Goal: Find specific page/section: Find specific page/section

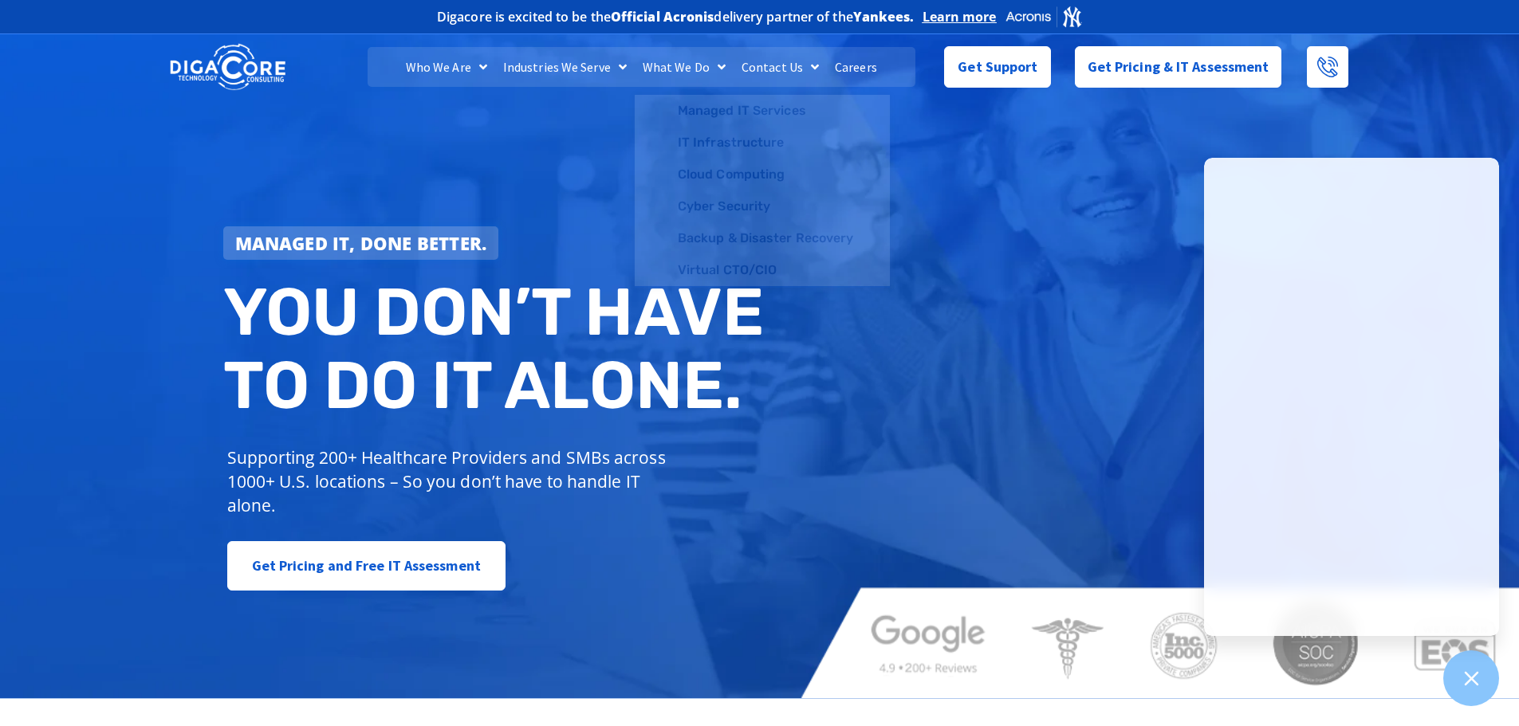
click at [860, 72] on link "Careers" at bounding box center [856, 67] width 58 height 40
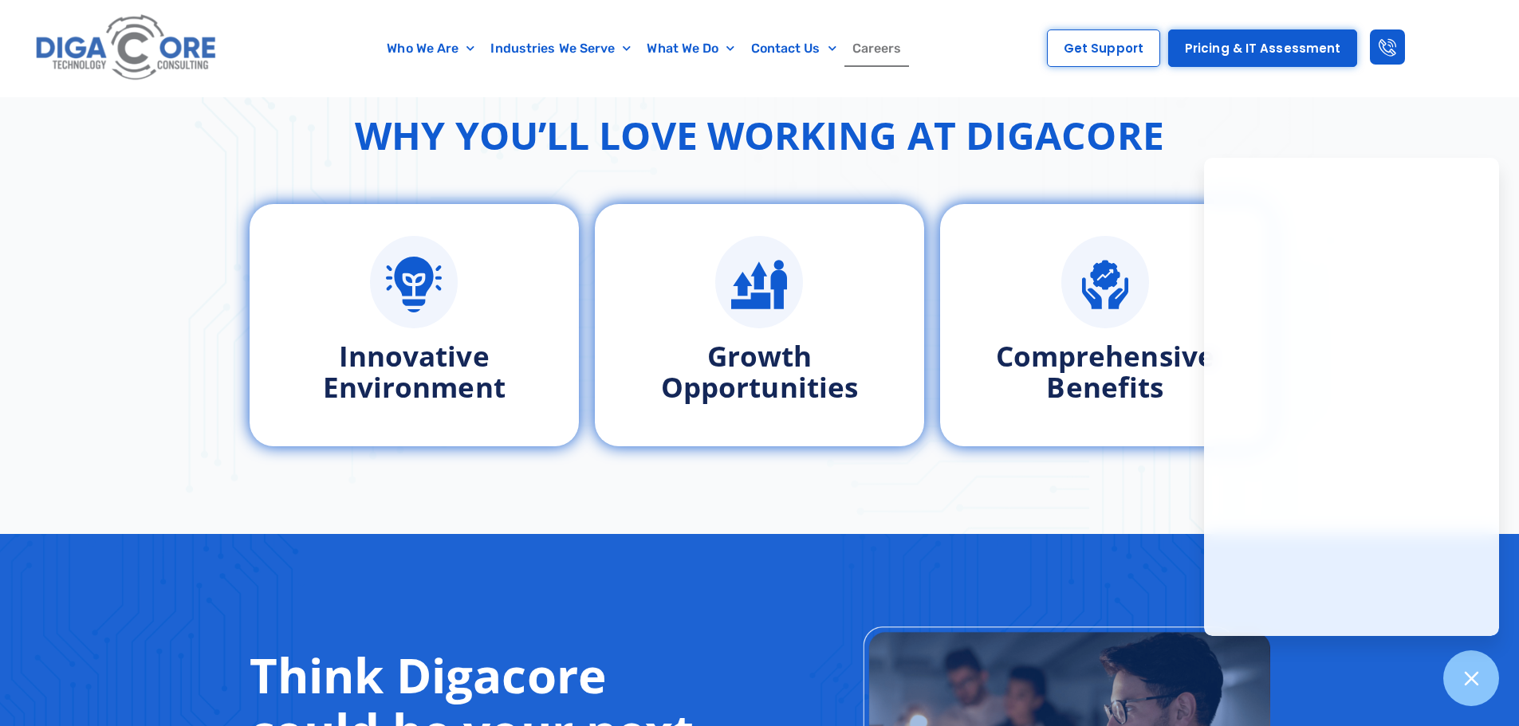
scroll to position [1116, 0]
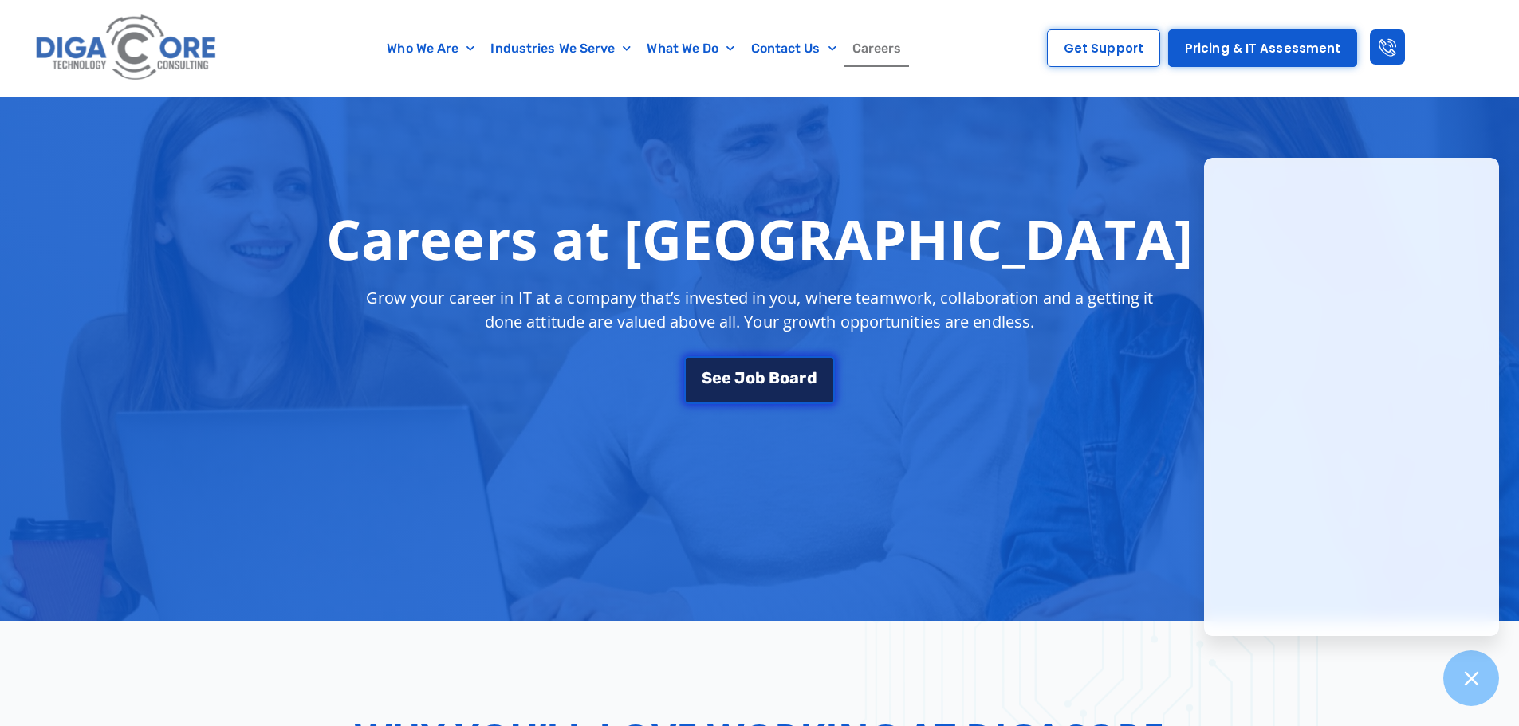
click at [754, 376] on span "o" at bounding box center [751, 378] width 10 height 16
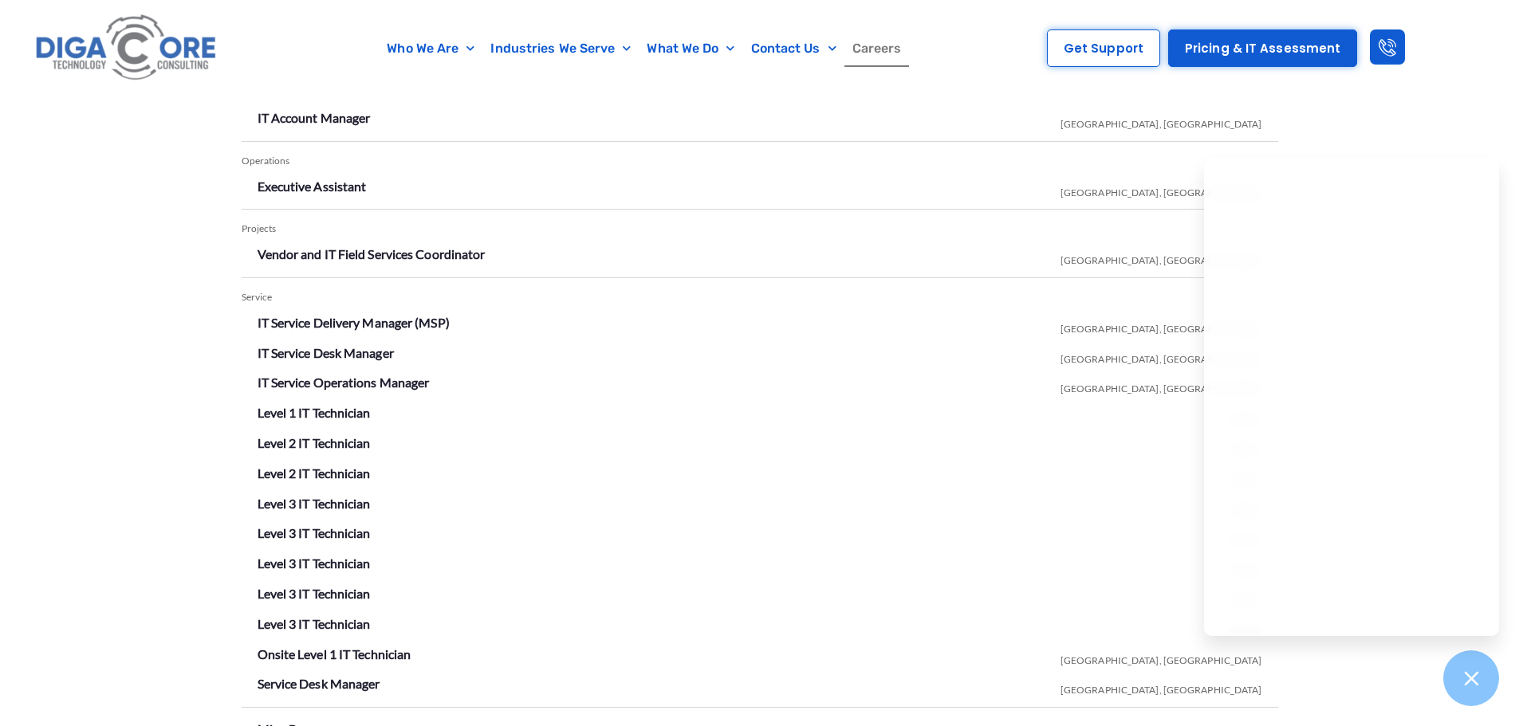
scroll to position [2808, 0]
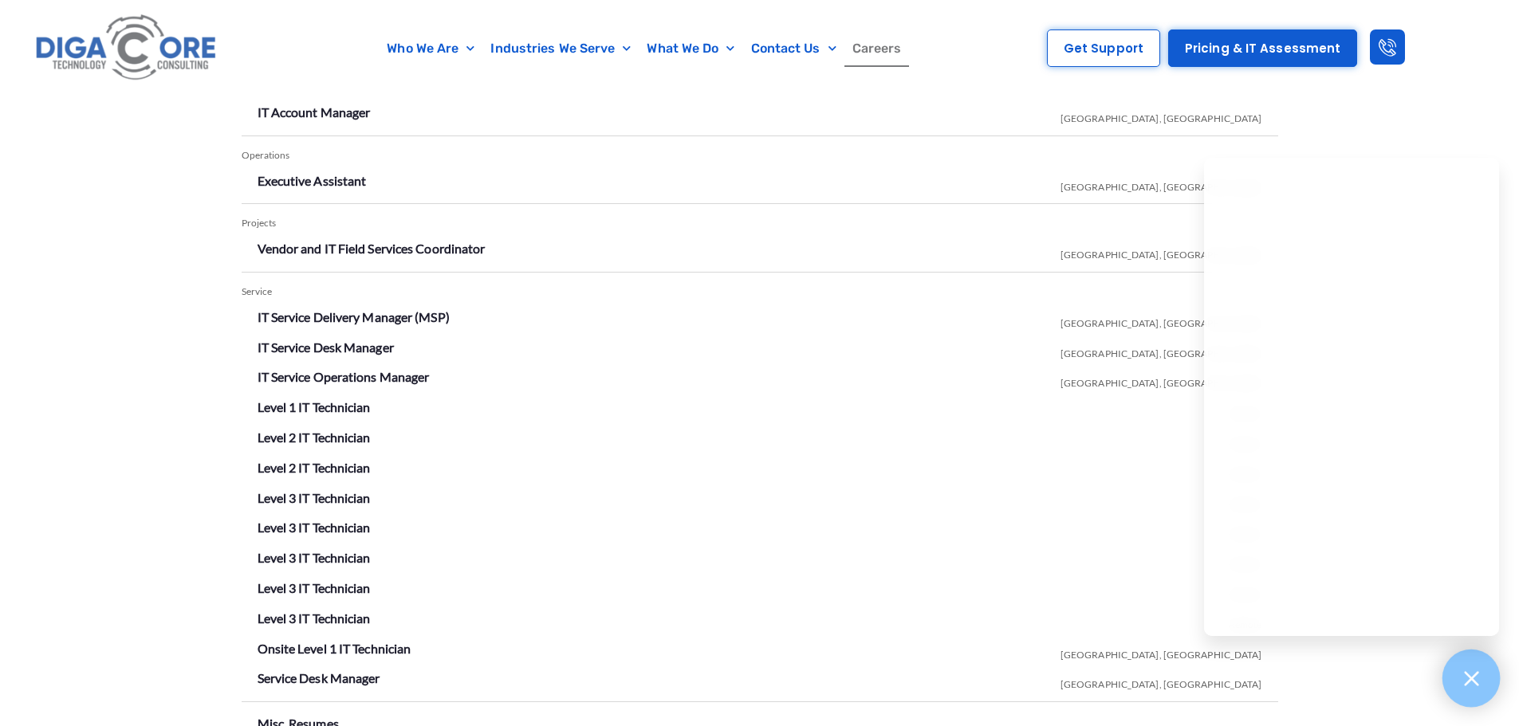
click at [1464, 681] on icon at bounding box center [1471, 678] width 21 height 21
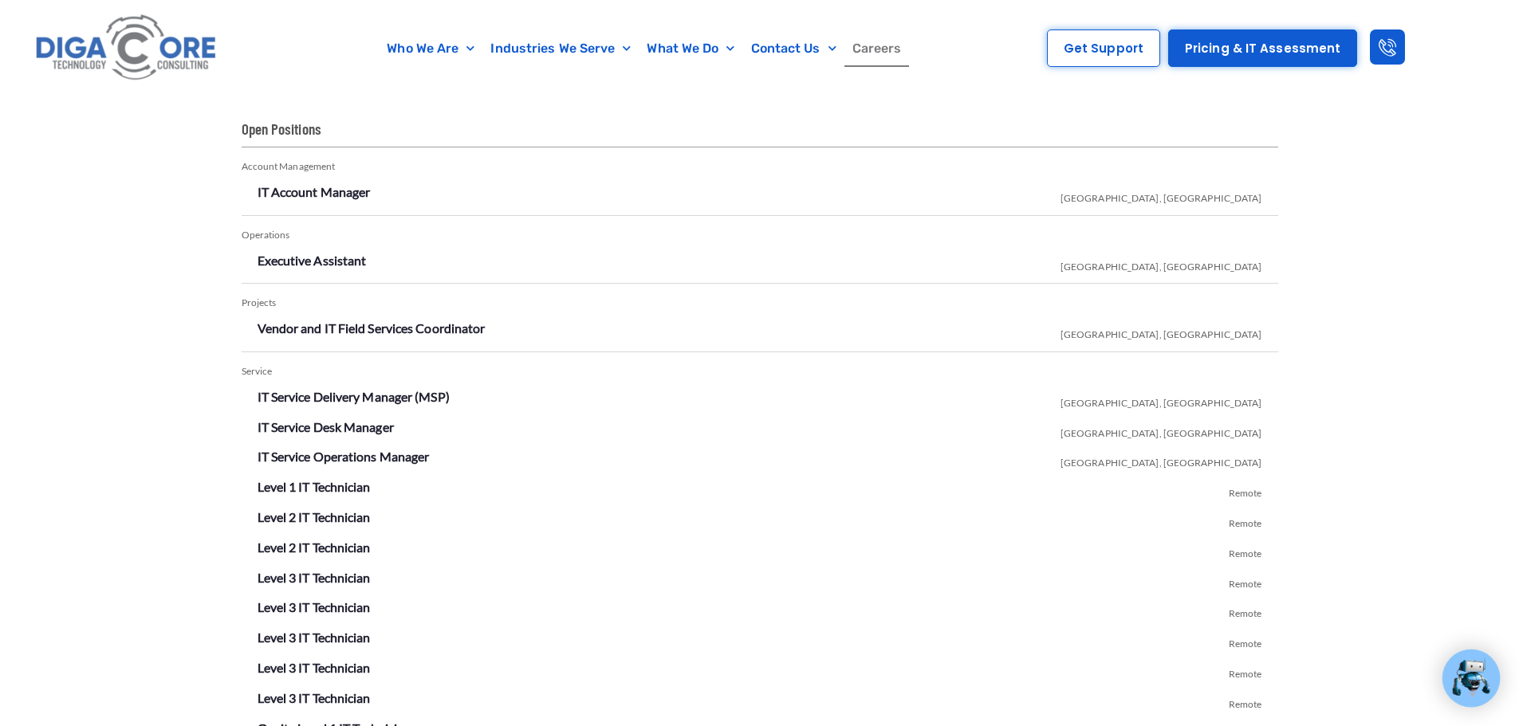
scroll to position [2967, 0]
